Goal: Navigation & Orientation: Find specific page/section

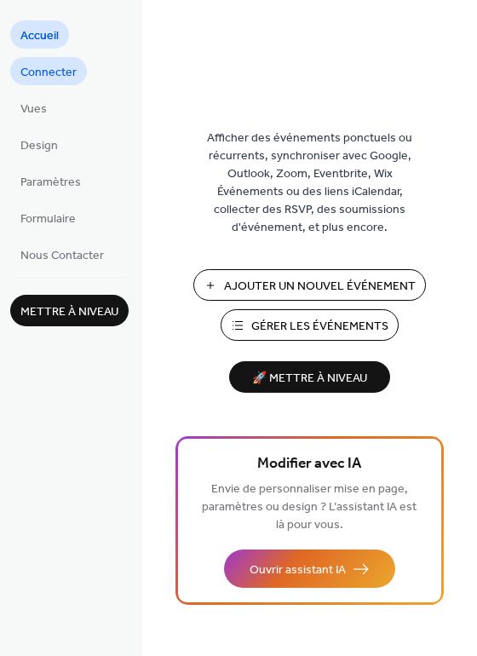
click at [72, 66] on span "Connecter" at bounding box center [48, 73] width 56 height 18
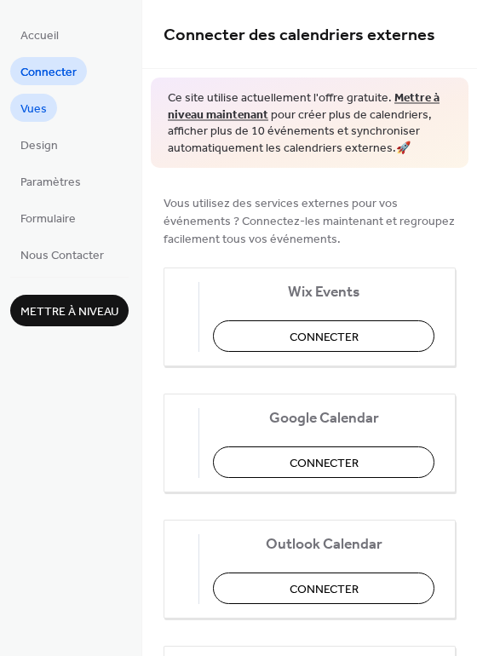
click at [49, 103] on link "Vues" at bounding box center [33, 108] width 47 height 28
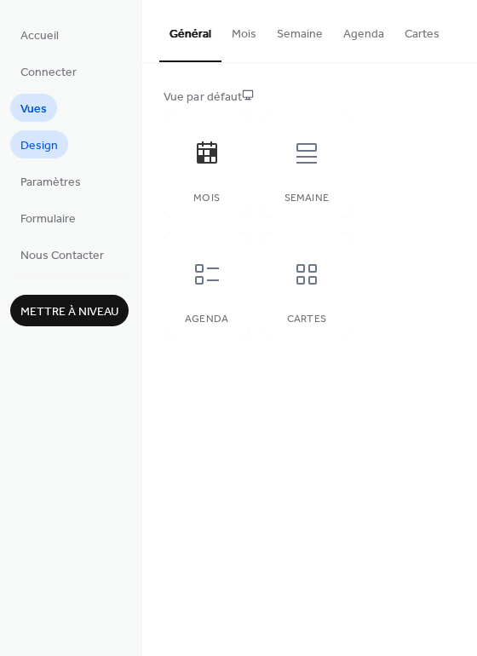
click at [43, 142] on span "Design" at bounding box center [38, 146] width 37 height 18
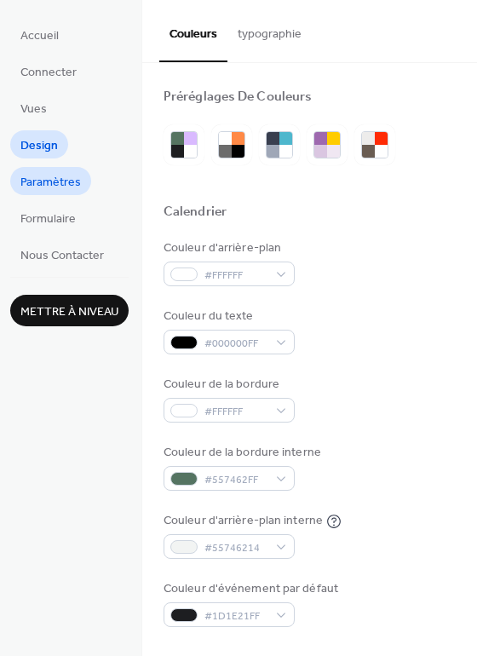
click at [42, 176] on span "Paramètres" at bounding box center [50, 183] width 60 height 18
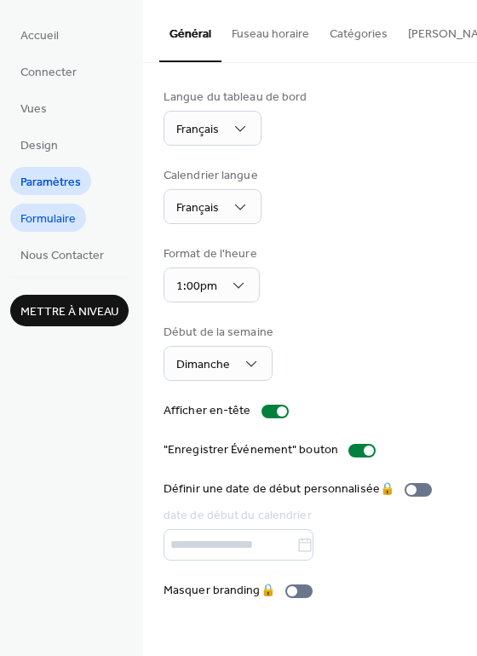
click at [59, 210] on span "Formulaire" at bounding box center [47, 219] width 55 height 18
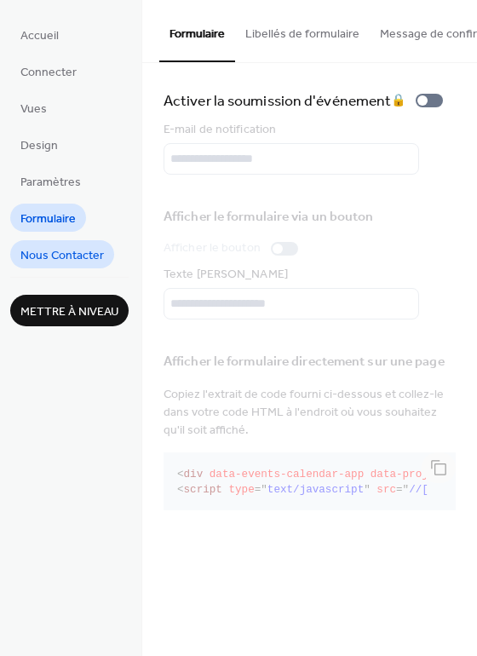
click at [49, 248] on span "Nous Contacter" at bounding box center [61, 256] width 83 height 18
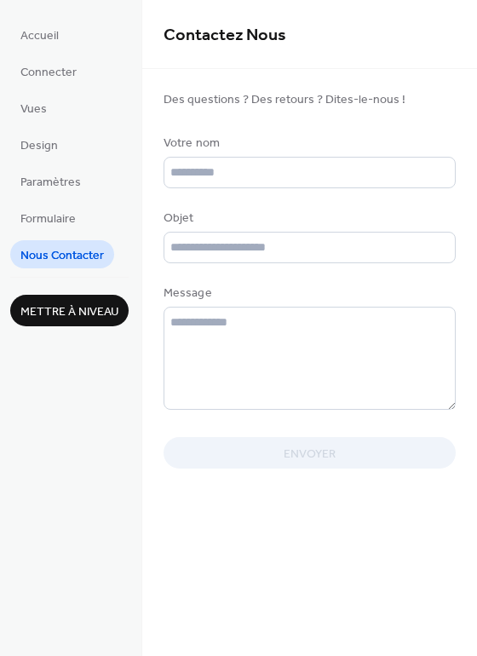
click at [44, 308] on span "Mettre à niveau" at bounding box center [69, 312] width 98 height 18
